Goal: Task Accomplishment & Management: Manage account settings

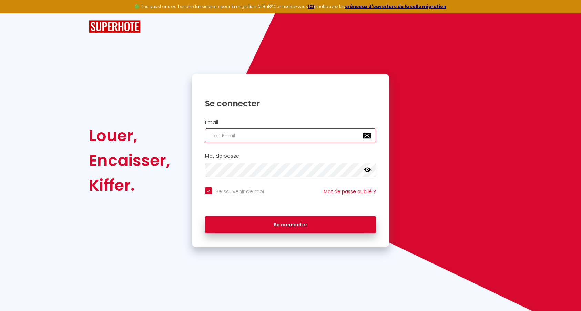
click at [229, 138] on input "email" at bounding box center [290, 136] width 171 height 14
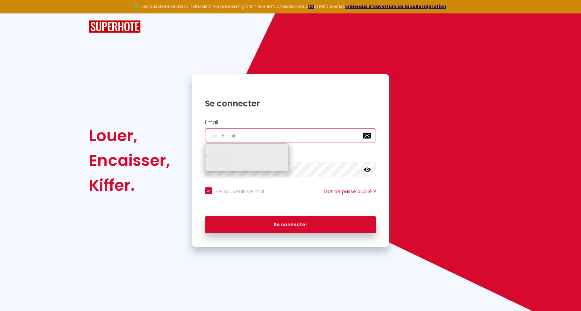
type input "d"
checkbox input "true"
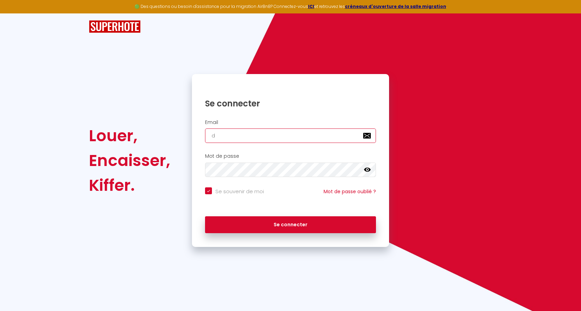
type input "de"
checkbox input "true"
type input "dec"
checkbox input "true"
type input "deco"
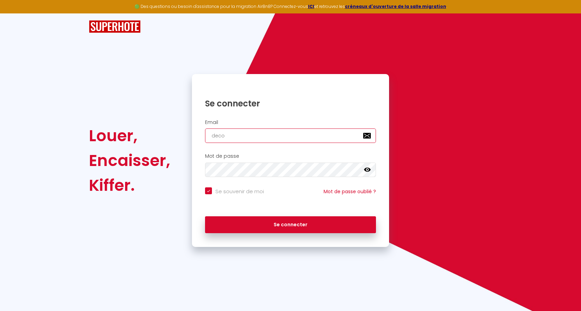
checkbox input "true"
type input "decos"
checkbox input "true"
type input "decost"
checkbox input "true"
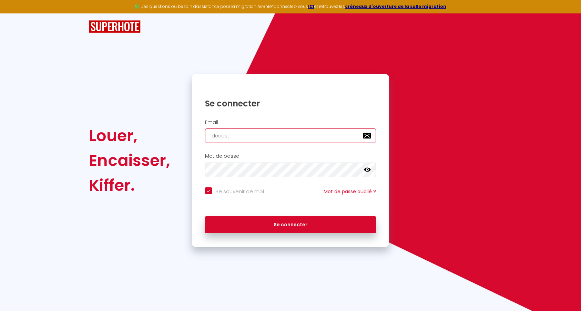
type input "decoste"
checkbox input "true"
type input "decoster"
checkbox input "true"
type input "decoster."
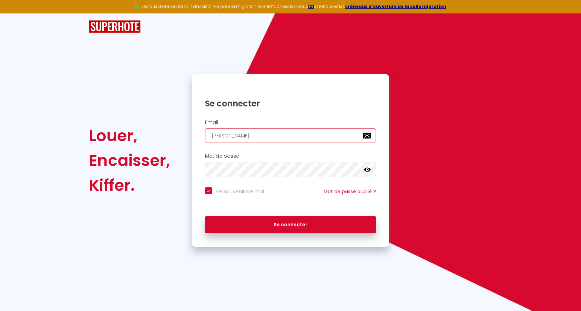
checkbox input "true"
type input "decoster.m"
checkbox input "true"
type input "decoster.ma"
checkbox input "true"
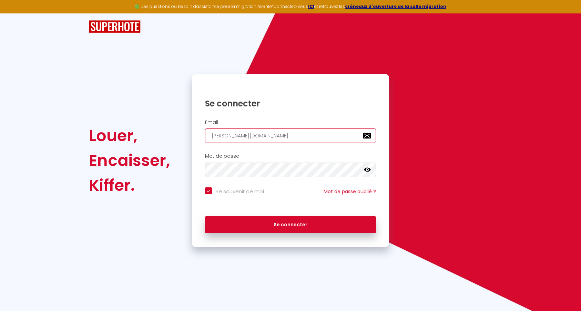
type input "decoster.mau"
checkbox input "true"
type input "decoster.maud"
checkbox input "true"
type input "decoster.maud@"
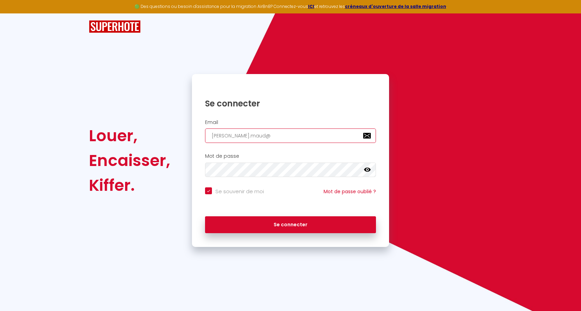
checkbox input "true"
type input "decoster.maud@g"
checkbox input "true"
type input "decoster.maud@gm"
checkbox input "true"
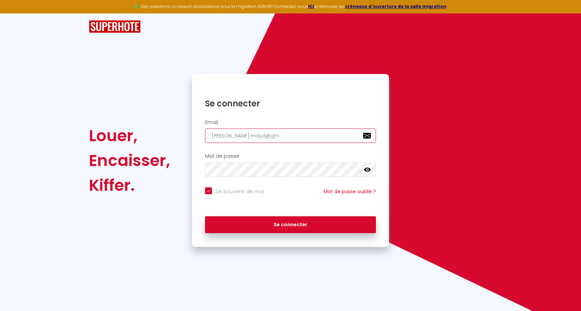
type input "decoster.maud@gma"
checkbox input "true"
type input "decoster.maud@gmai"
checkbox input "true"
type input "decoster.maud@gmail"
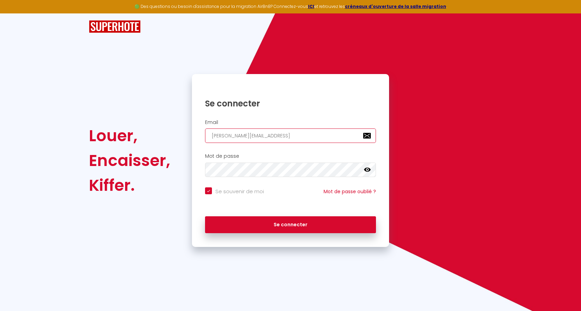
checkbox input "true"
type input "decoster.maud@gmail."
checkbox input "true"
type input "decoster.maud@gmail.c"
checkbox input "true"
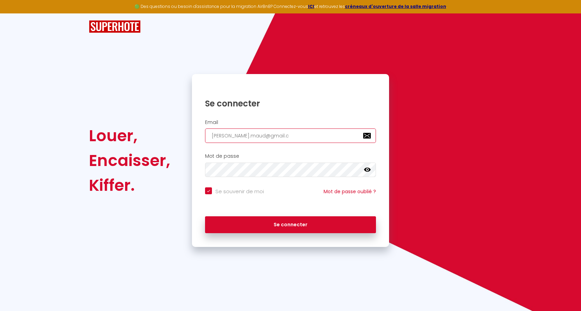
type input "decoster.maud@gmail.co"
checkbox input "true"
type input "decoster.maud@gmail.com"
checkbox input "true"
type input "decoster.maud@gmail.com"
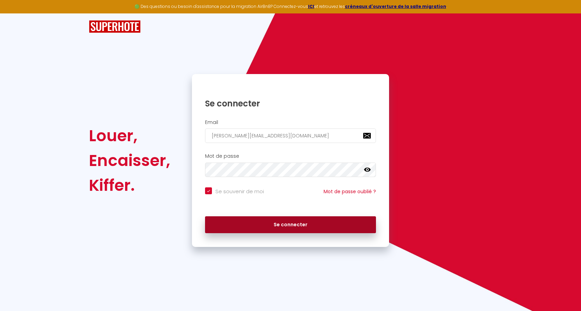
click at [281, 225] on button "Se connecter" at bounding box center [290, 224] width 171 height 17
checkbox input "true"
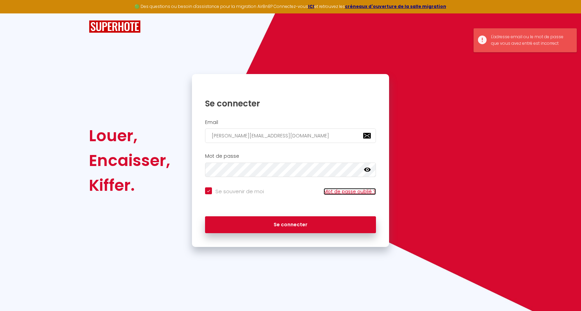
click at [349, 191] on link "Mot de passe oublié ?" at bounding box center [350, 191] width 52 height 7
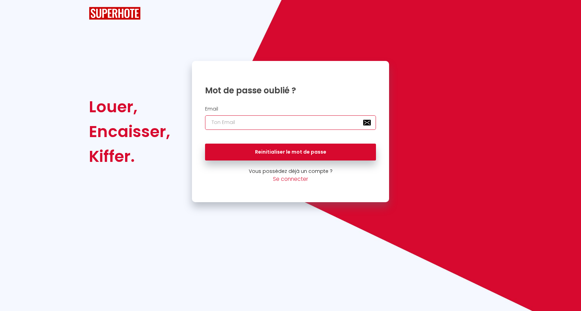
click at [254, 122] on input "email" at bounding box center [290, 122] width 171 height 14
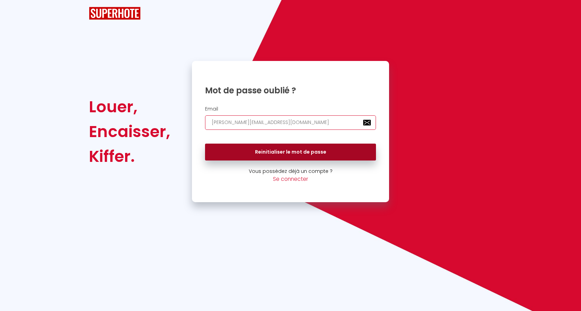
type input "decoster.maud@gmail.com"
click at [274, 154] on button "Reinitialiser le mot de passe" at bounding box center [290, 152] width 171 height 17
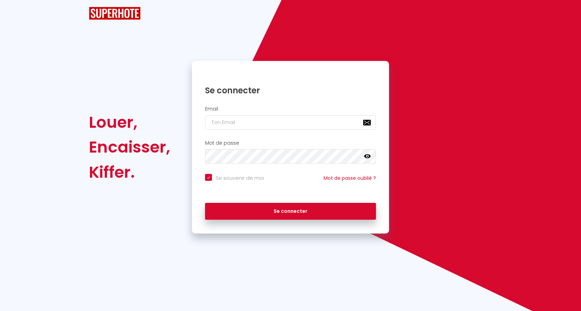
checkbox input "true"
